Goal: Understand process/instructions: Learn how to perform a task or action

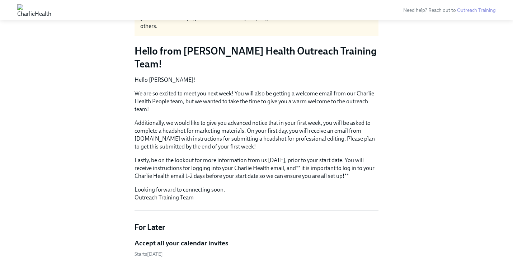
scroll to position [48, 0]
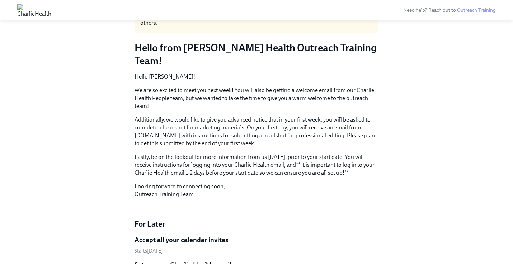
click at [207, 153] on p "Lastly, be on the lookout for more information from us this Friday, prior to yo…" at bounding box center [256, 165] width 244 height 24
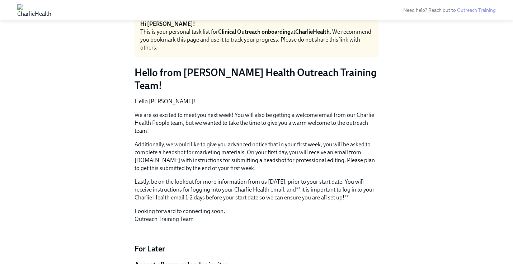
scroll to position [0, 0]
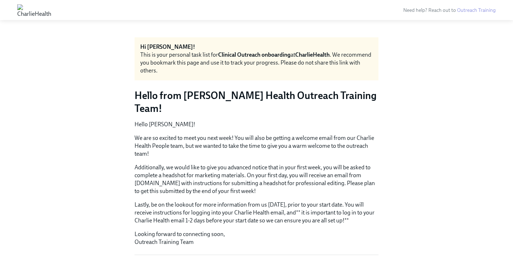
click at [51, 9] on img at bounding box center [34, 9] width 34 height 11
click at [51, 10] on img at bounding box center [34, 9] width 34 height 11
click at [160, 57] on div "This is your personal task list for Clinical Outreach onboarding at CharlieHeal…" at bounding box center [256, 63] width 232 height 24
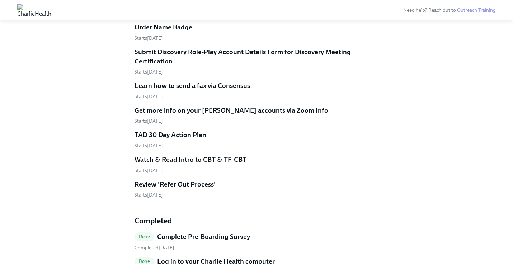
scroll to position [957, 0]
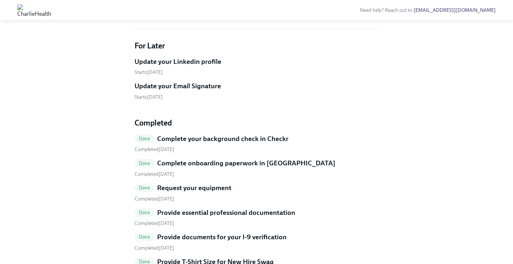
scroll to position [213, 0]
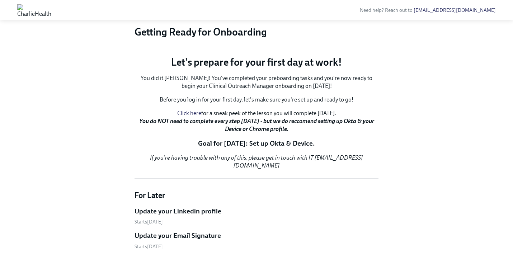
scroll to position [0, 0]
